Goal: Task Accomplishment & Management: Manage account settings

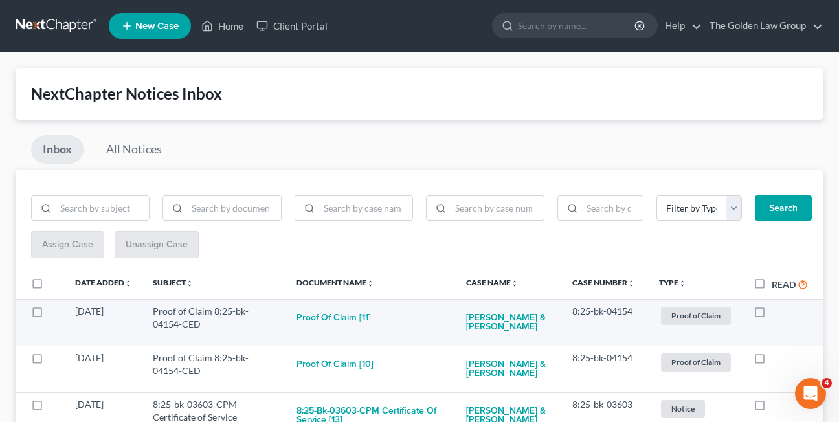
click at [772, 315] on label at bounding box center [772, 315] width 0 height 0
click at [777, 310] on input "checkbox" at bounding box center [781, 309] width 8 height 8
checkbox input "true"
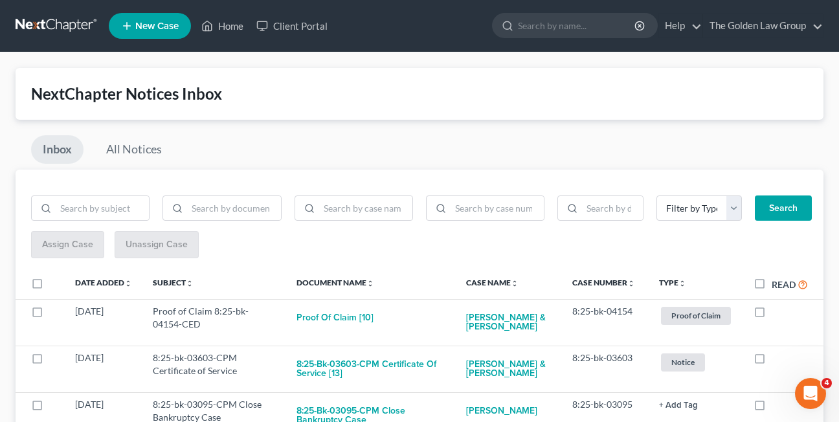
click at [772, 315] on label at bounding box center [772, 315] width 0 height 0
click at [777, 310] on input "checkbox" at bounding box center [781, 309] width 8 height 8
checkbox input "true"
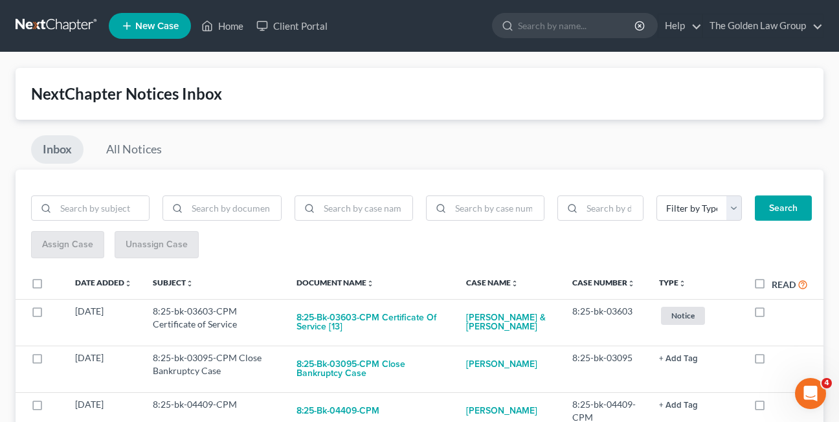
click at [772, 315] on label at bounding box center [772, 315] width 0 height 0
click at [777, 310] on input "checkbox" at bounding box center [781, 309] width 8 height 8
checkbox input "true"
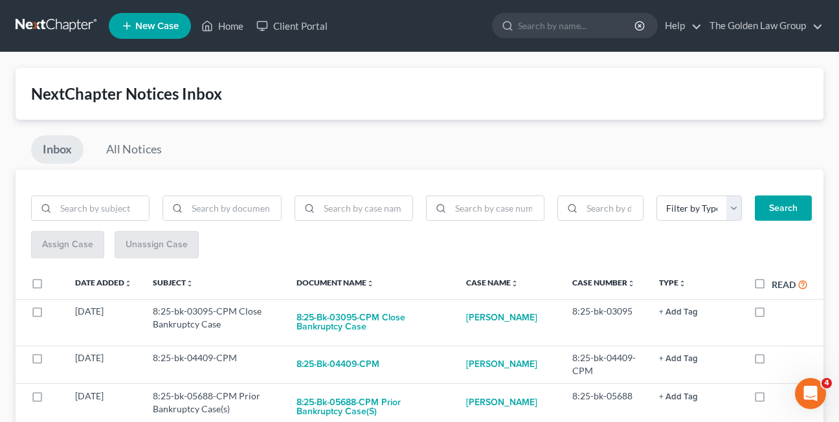
click at [772, 315] on label at bounding box center [772, 315] width 0 height 0
click at [777, 310] on input "checkbox" at bounding box center [781, 309] width 8 height 8
checkbox input "true"
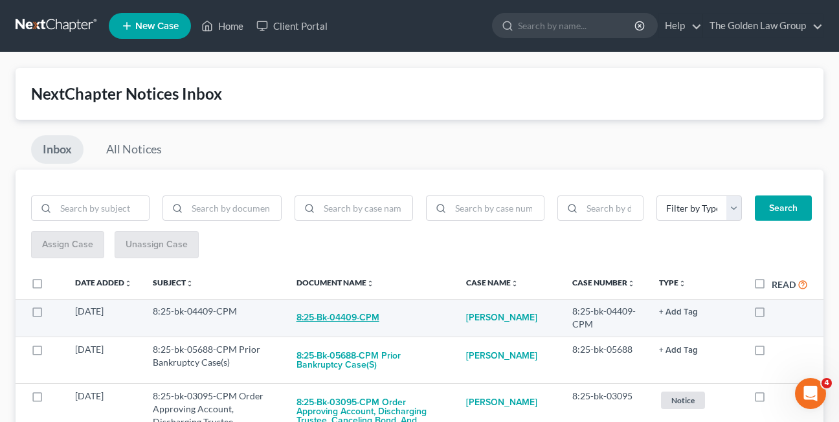
click at [324, 314] on button "8:25-bk-04409-CPM" at bounding box center [338, 318] width 83 height 26
checkbox input "true"
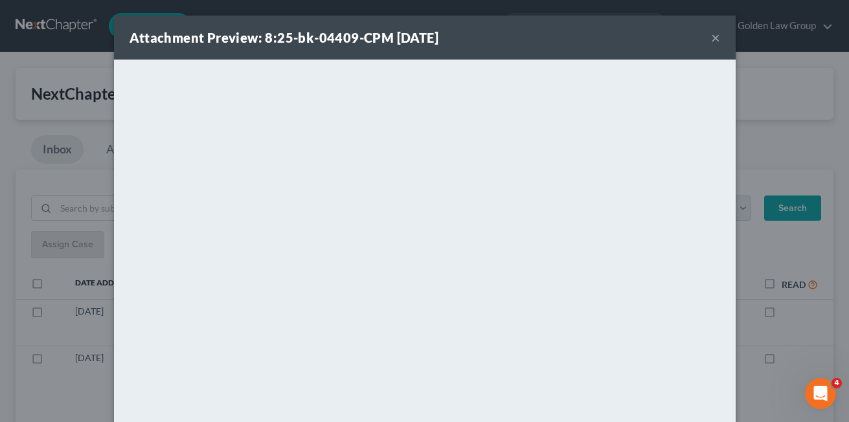
click at [711, 34] on button "×" at bounding box center [715, 38] width 9 height 16
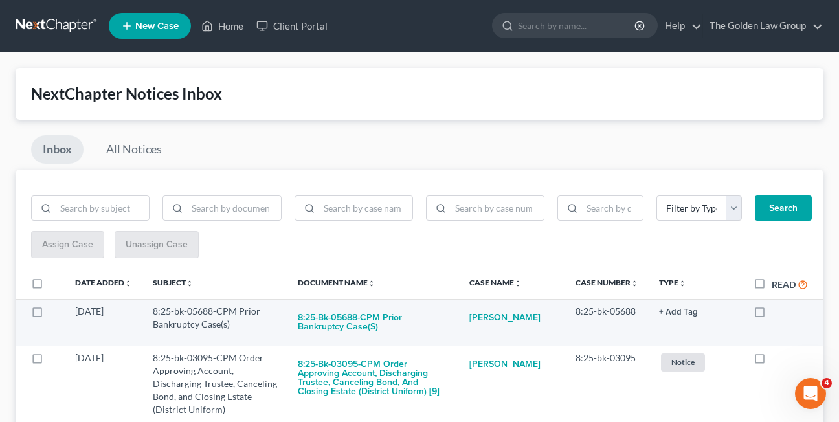
click at [772, 315] on label at bounding box center [772, 315] width 0 height 0
click at [777, 312] on input "checkbox" at bounding box center [781, 309] width 8 height 8
checkbox input "true"
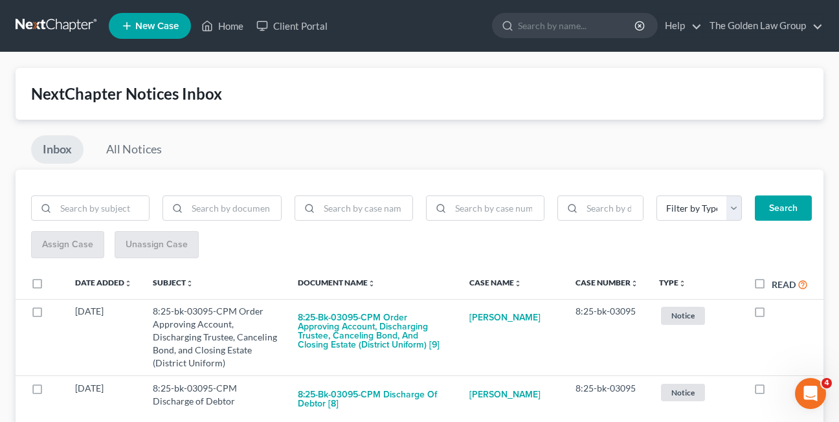
click at [772, 315] on label at bounding box center [772, 315] width 0 height 0
click at [777, 312] on input "checkbox" at bounding box center [781, 309] width 8 height 8
checkbox input "true"
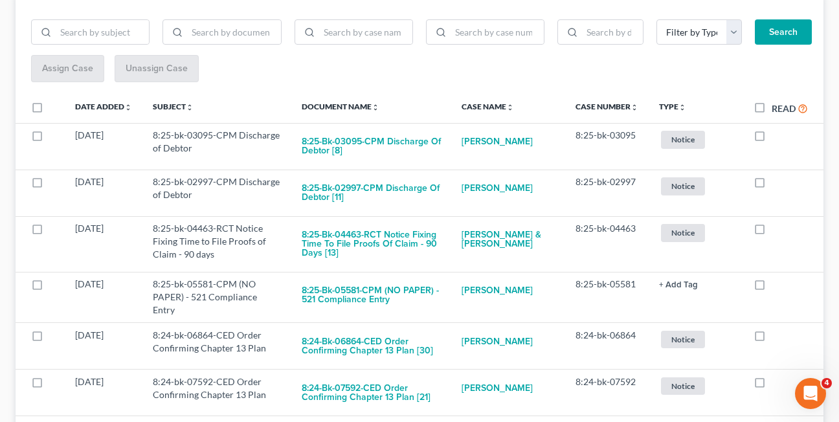
scroll to position [177, 0]
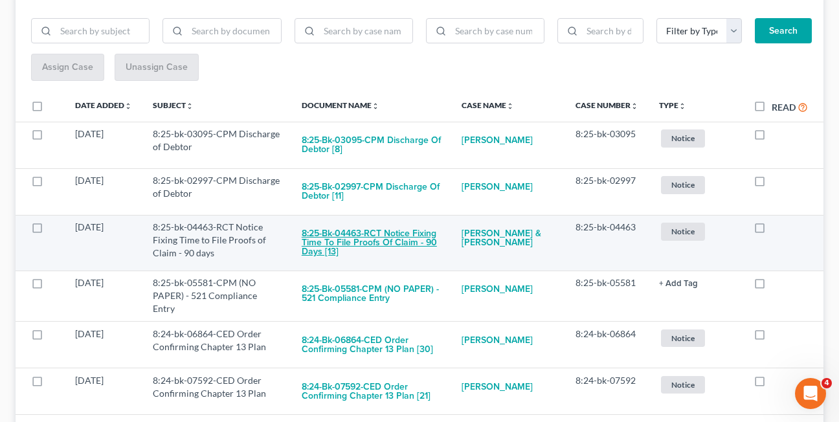
click at [353, 244] on button "8:25-bk-04463-RCT Notice Fixing Time to File Proofs of Claim - 90 days [13]" at bounding box center [372, 243] width 140 height 44
checkbox input "true"
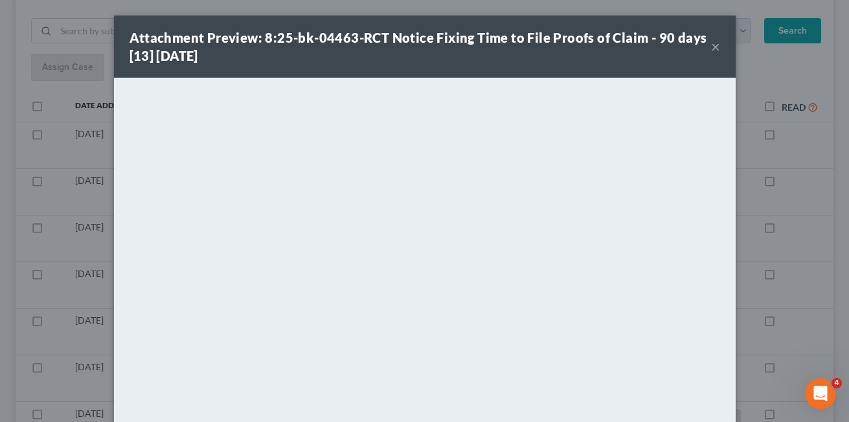
click at [711, 47] on button "×" at bounding box center [715, 47] width 9 height 16
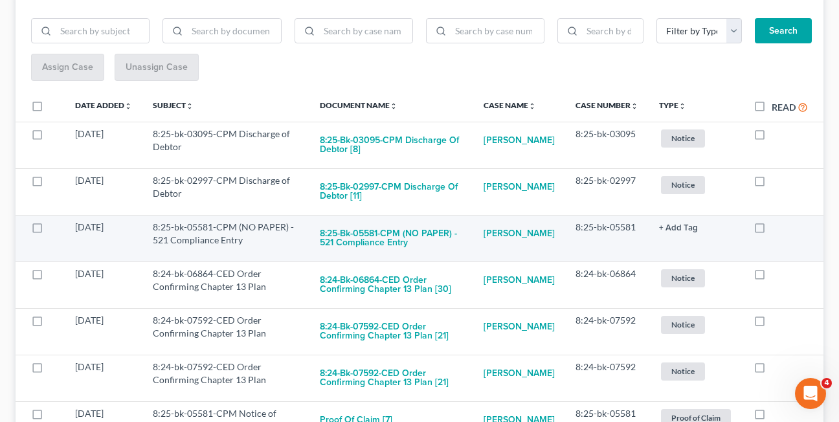
click at [772, 230] on label at bounding box center [772, 230] width 0 height 0
click at [777, 229] on input "checkbox" at bounding box center [781, 225] width 8 height 8
checkbox input "true"
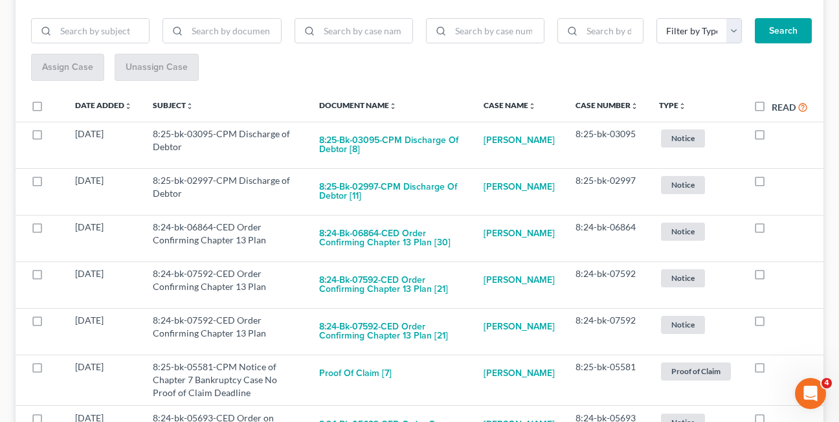
click at [772, 230] on label at bounding box center [772, 230] width 0 height 0
click at [777, 229] on input "checkbox" at bounding box center [781, 225] width 8 height 8
checkbox input "true"
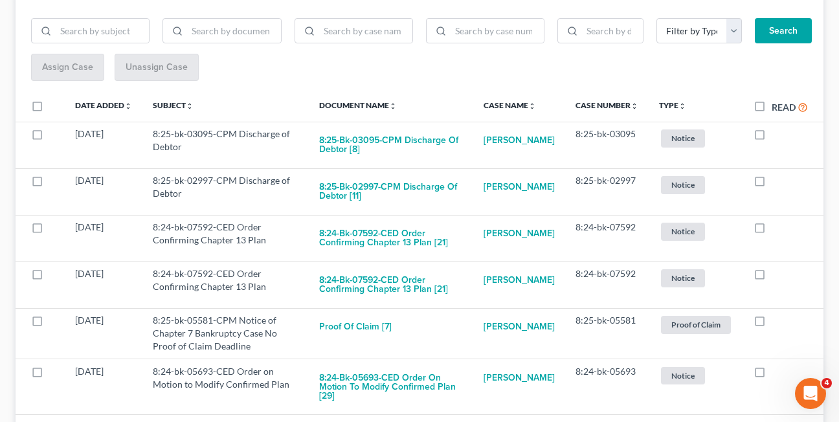
click at [772, 230] on label at bounding box center [772, 230] width 0 height 0
click at [777, 229] on input "checkbox" at bounding box center [781, 225] width 8 height 8
checkbox input "true"
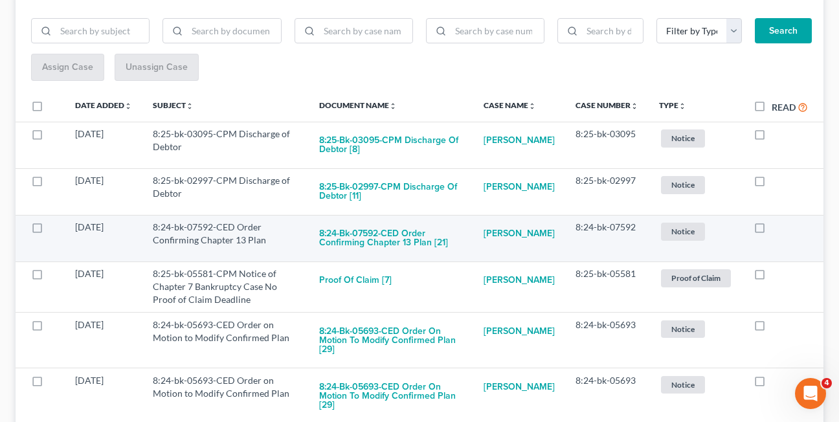
click at [772, 230] on label at bounding box center [772, 230] width 0 height 0
click at [777, 229] on input "checkbox" at bounding box center [781, 225] width 8 height 8
checkbox input "true"
